Goal: Navigation & Orientation: Go to known website

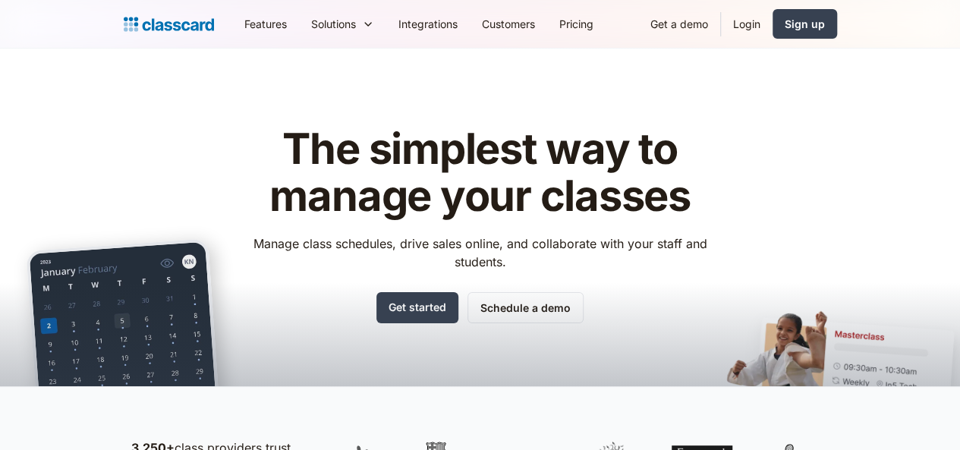
click at [777, 307] on div "The simplest way to manage your classes Manage class schedules, drive sales onl…" at bounding box center [480, 236] width 713 height 269
click at [773, 24] on link "Login" at bounding box center [747, 24] width 52 height 34
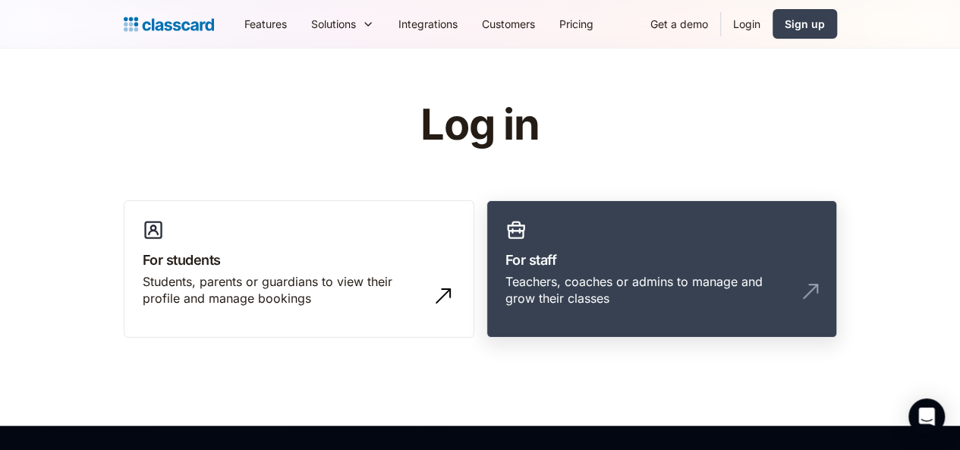
click at [624, 241] on link "For staff Teachers, coaches or admins to manage and grow their classes" at bounding box center [661, 269] width 351 height 138
